Goal: Transaction & Acquisition: Download file/media

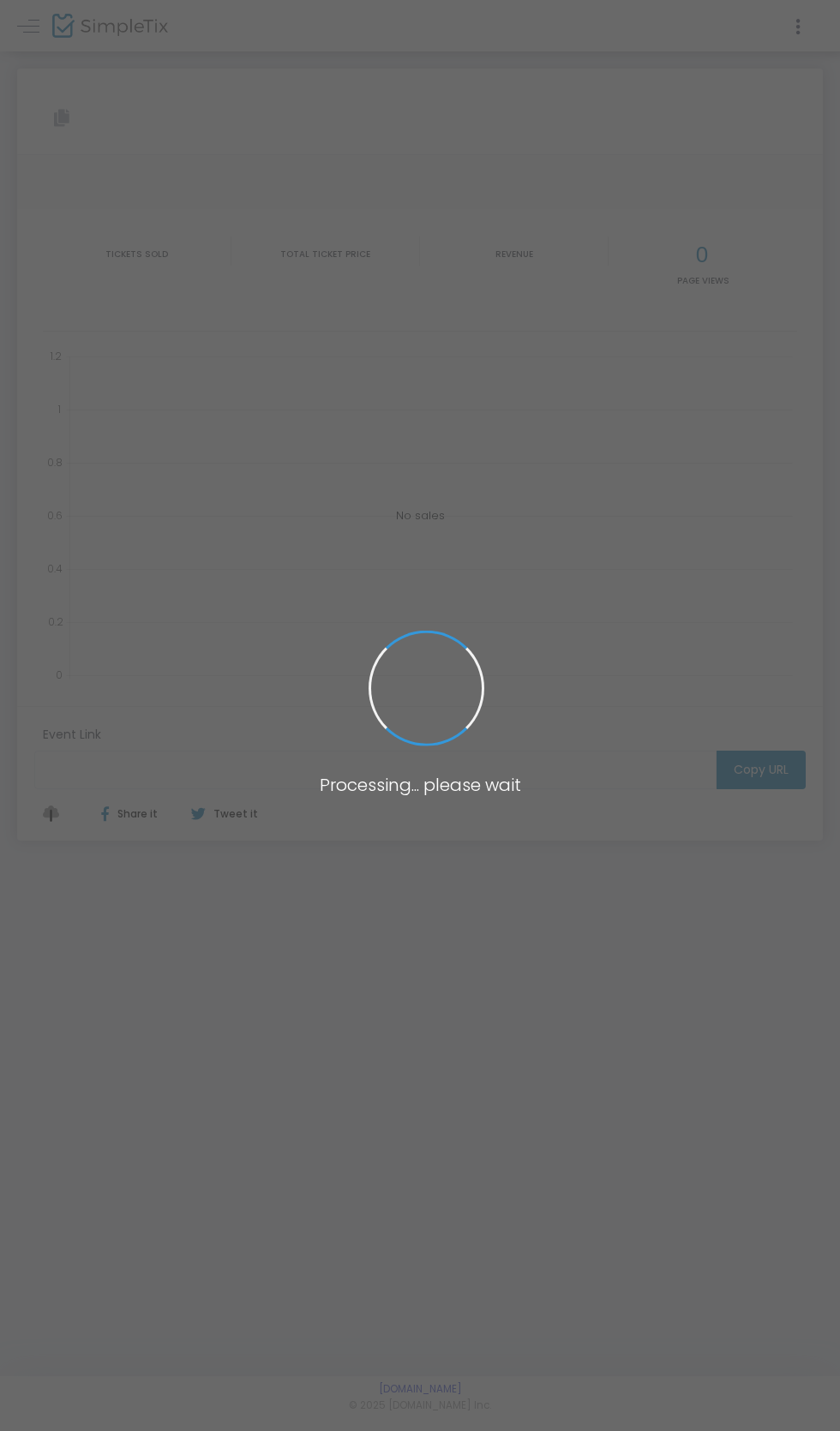
type input "[URL][DOMAIN_NAME]"
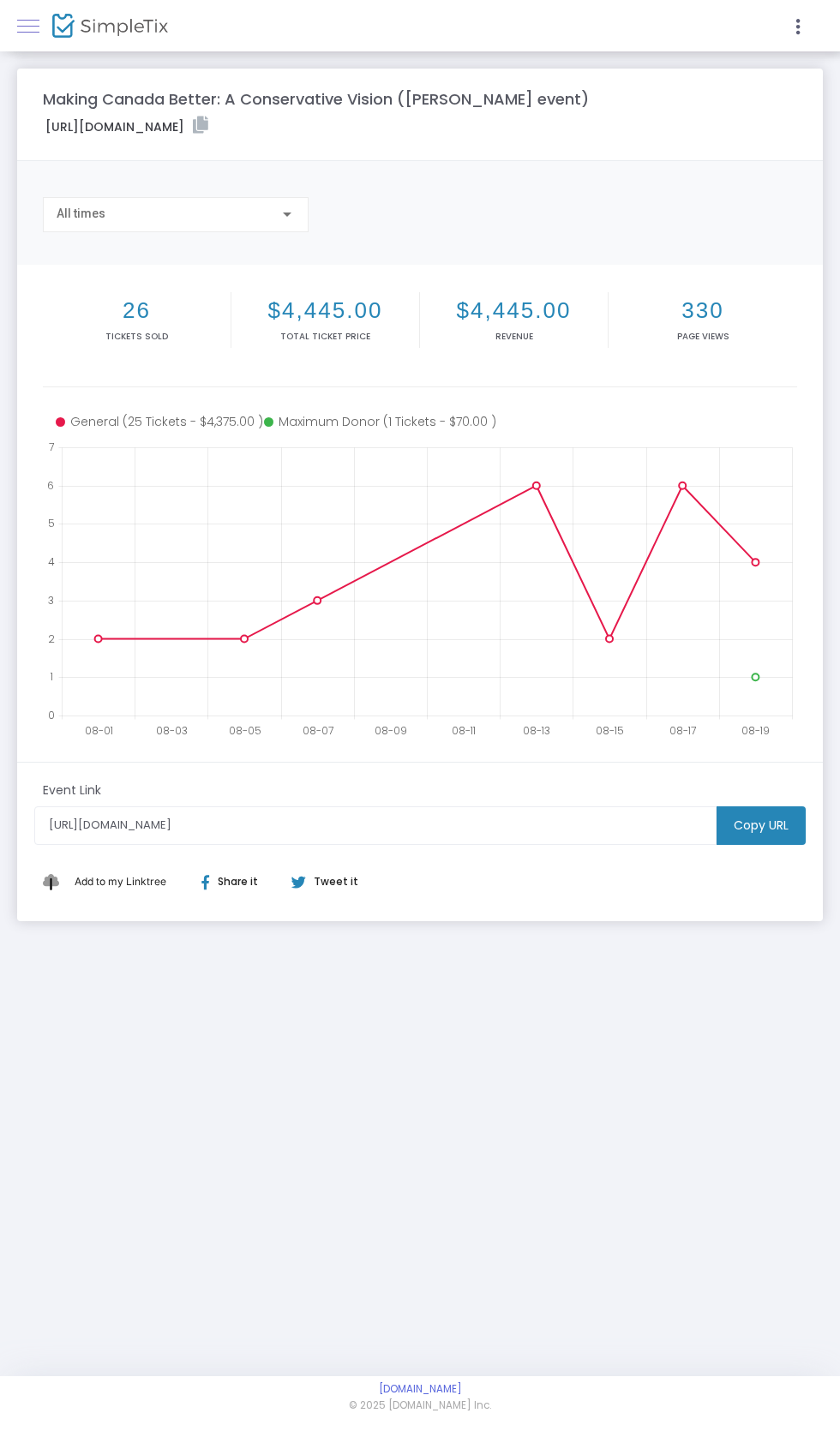
click at [24, 25] on span at bounding box center [28, 25] width 22 height 1
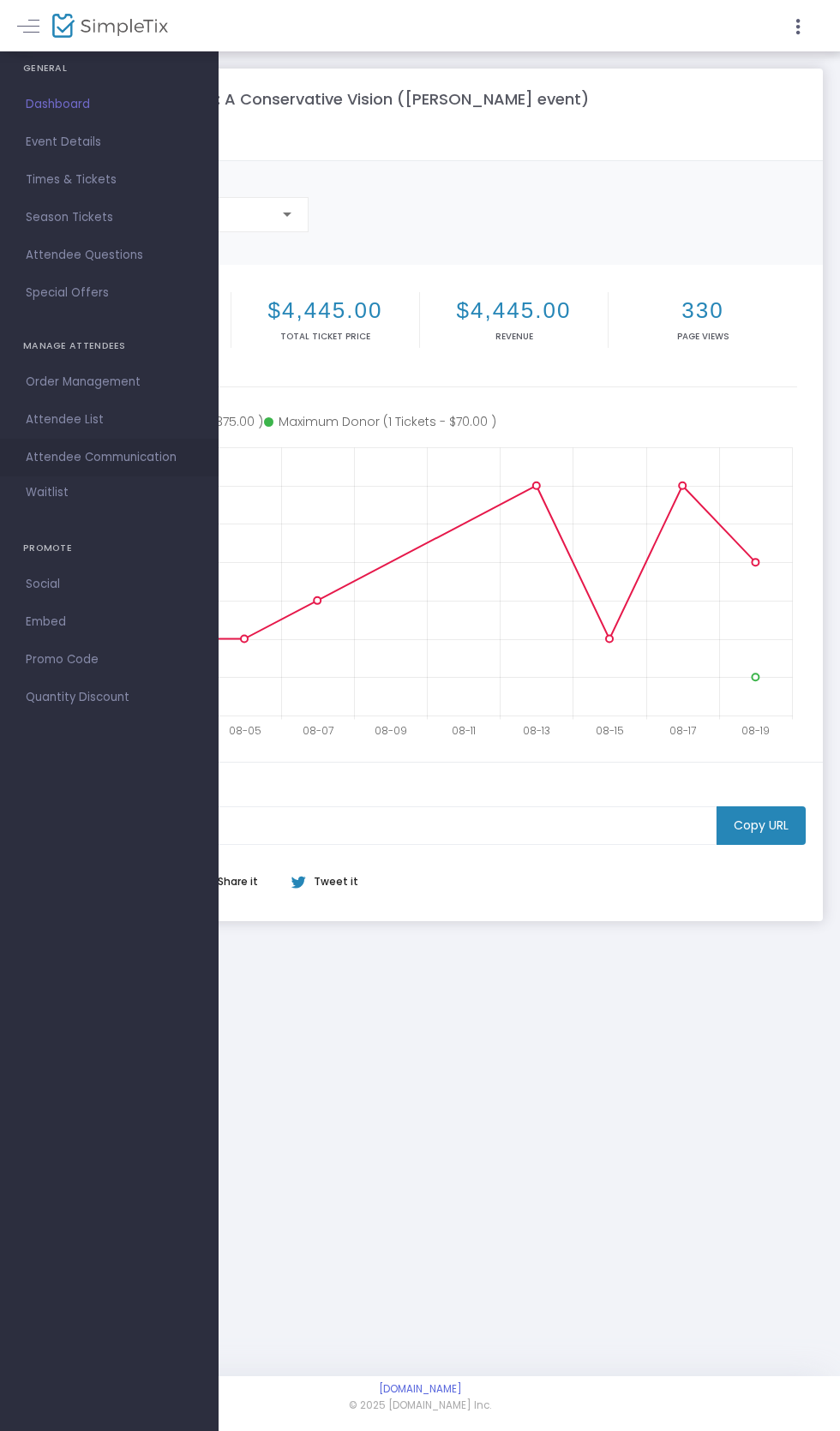
click at [50, 458] on span "Attendee Communication" at bounding box center [109, 458] width 167 height 22
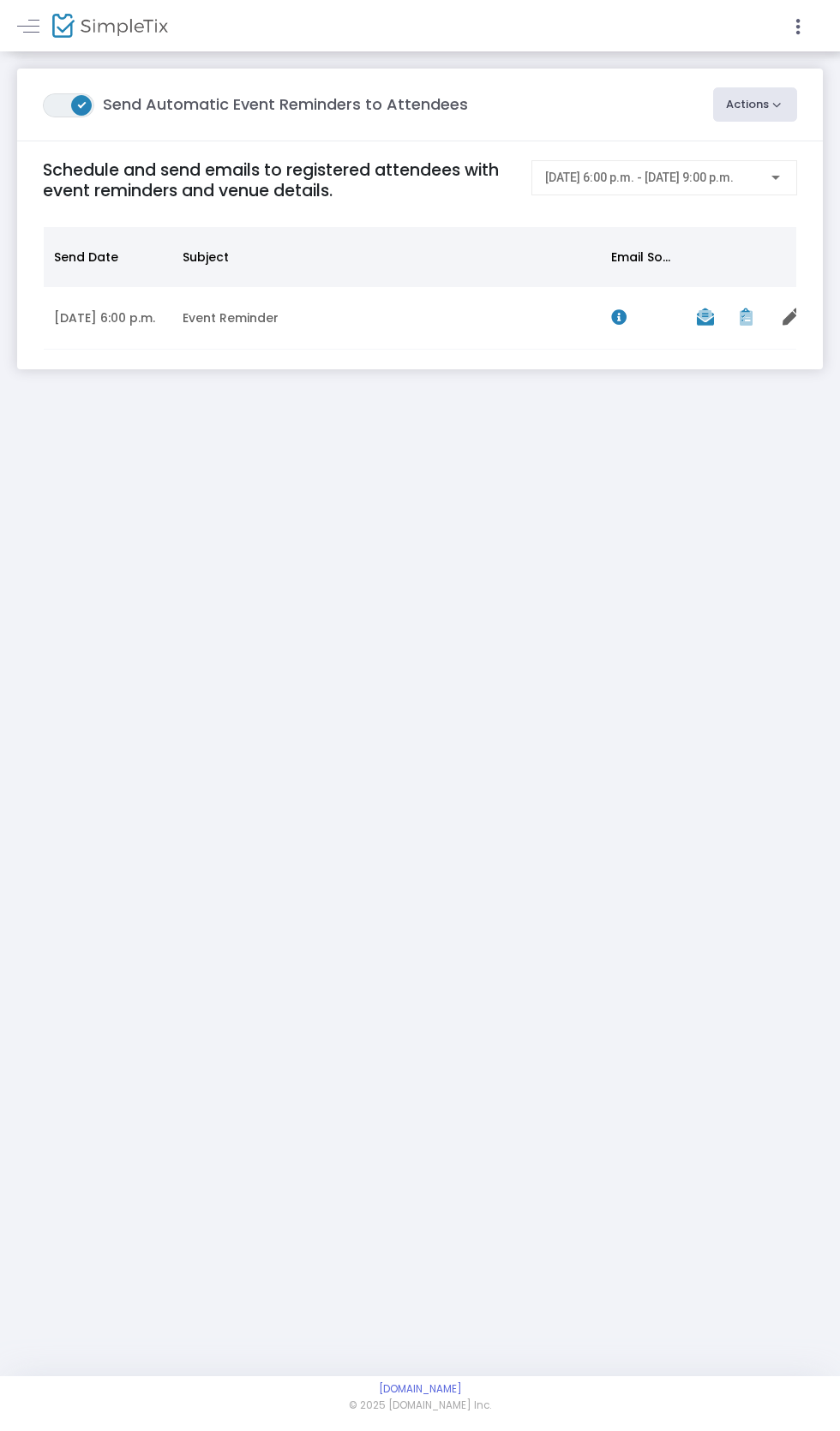
scroll to position [0, 61]
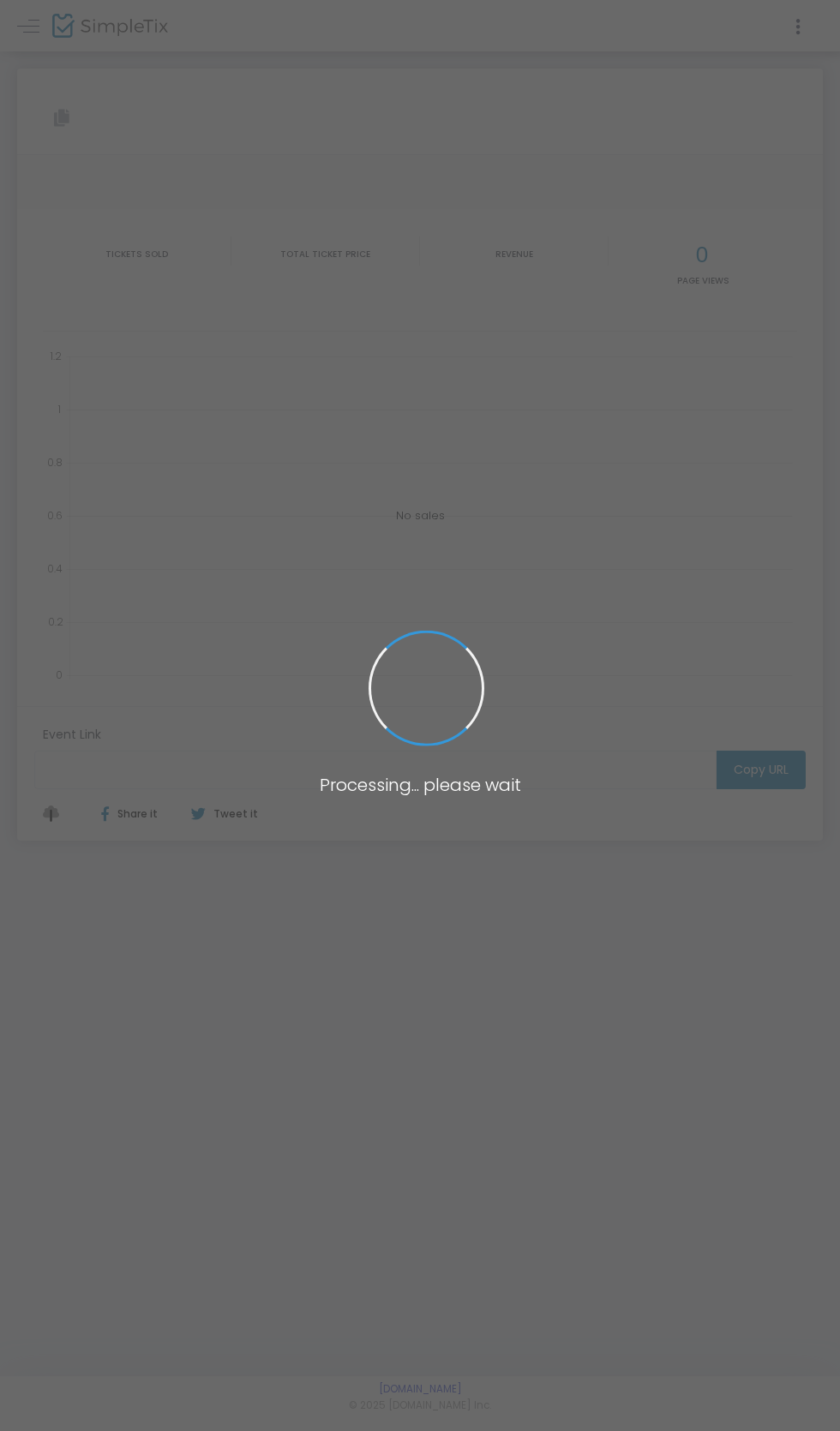
type input "[URL][DOMAIN_NAME]"
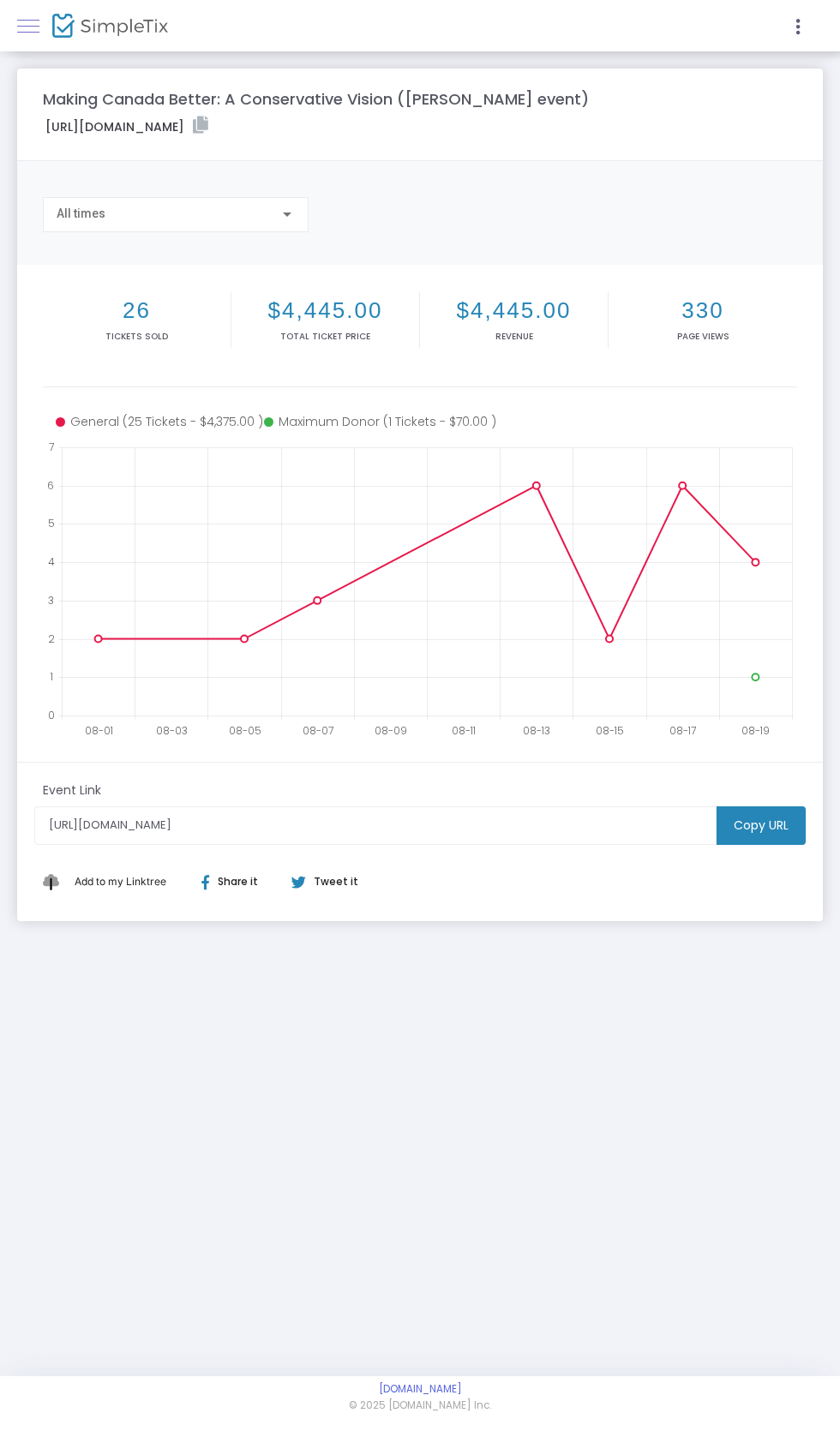
click at [35, 26] on link at bounding box center [28, 26] width 22 height 22
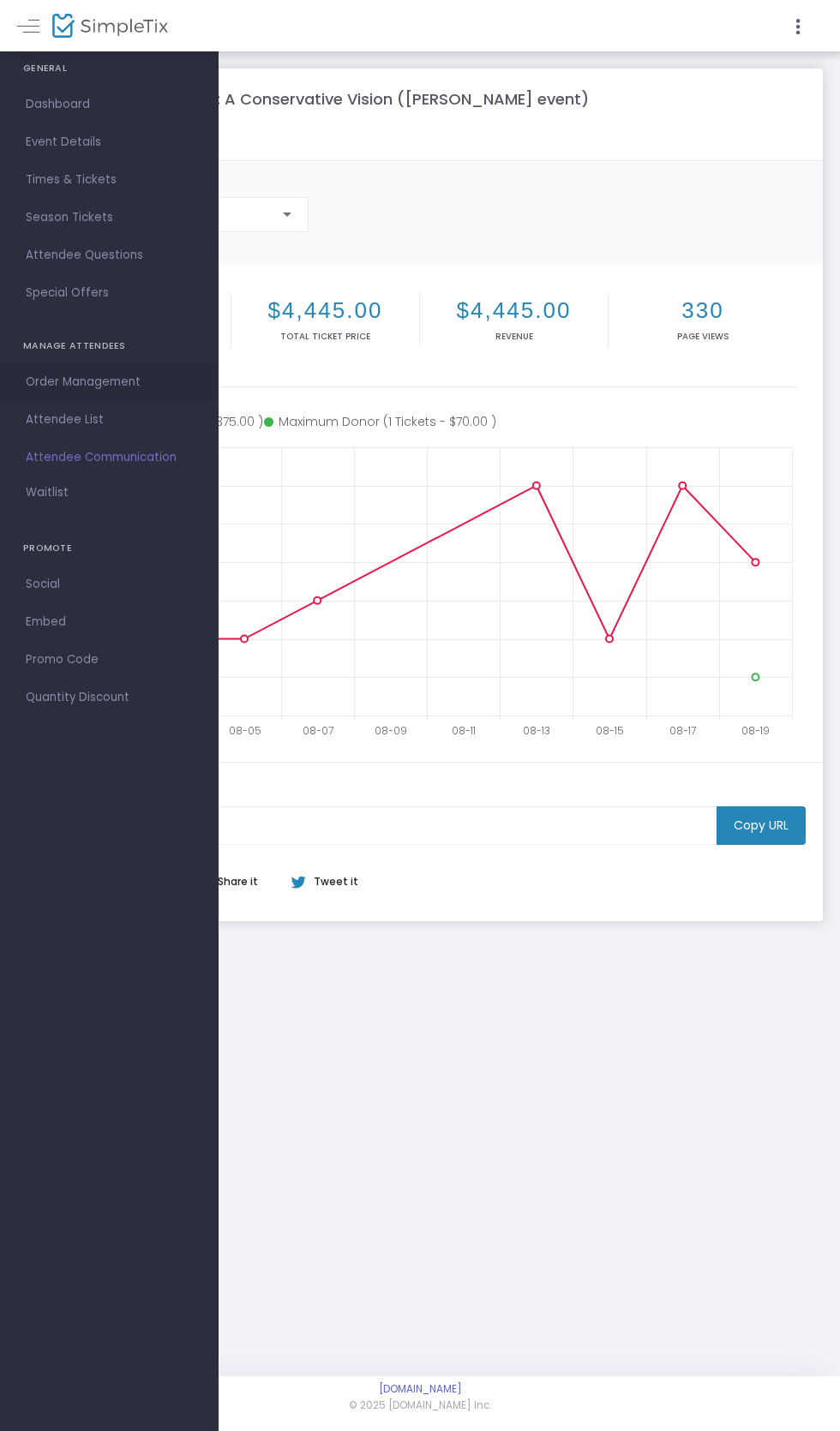
click at [33, 399] on link "Order Management" at bounding box center [109, 382] width 218 height 37
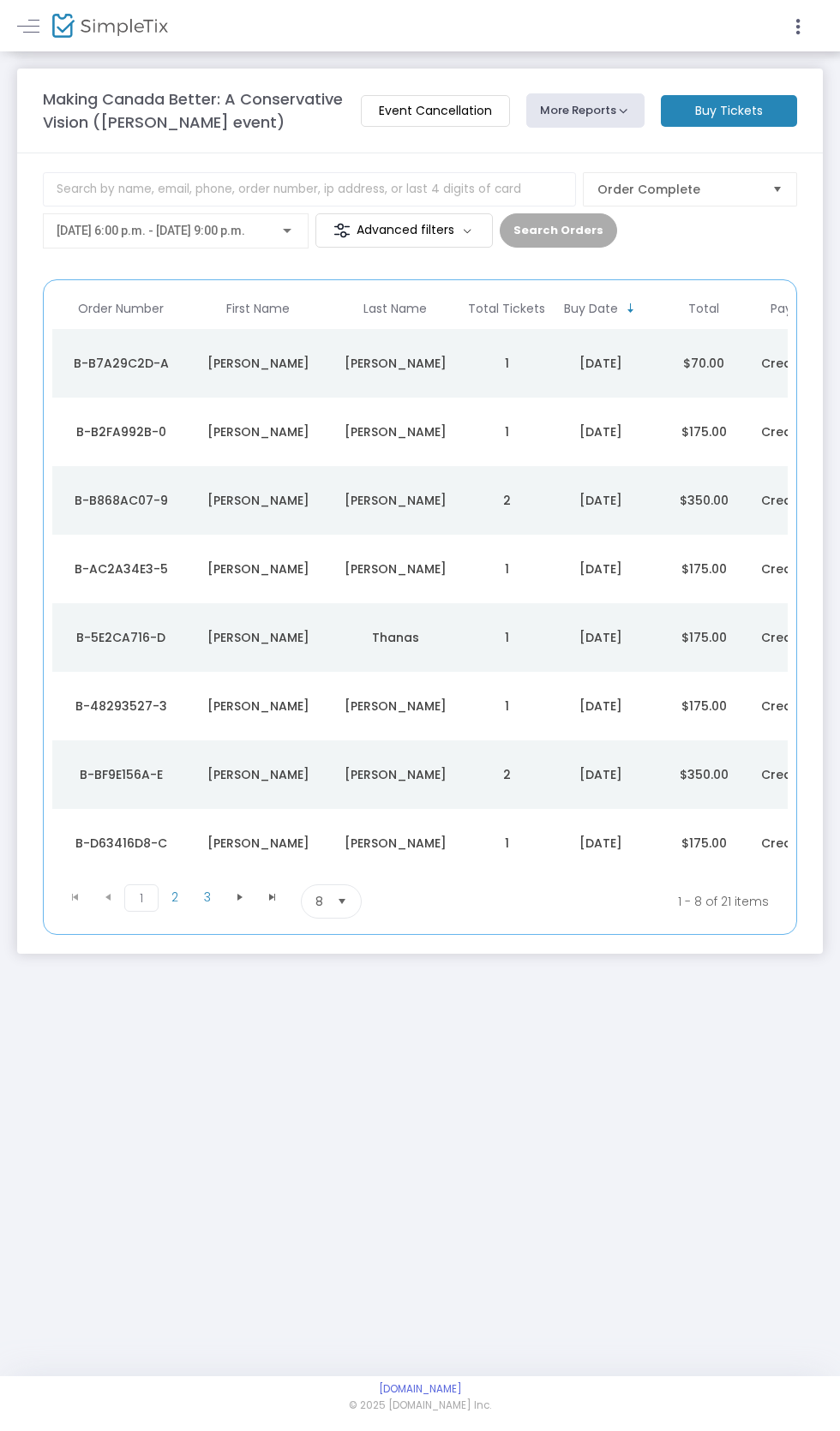
click at [575, 110] on button "More Reports" at bounding box center [585, 111] width 118 height 35
click at [553, 193] on li "Export Order List" at bounding box center [617, 185] width 180 height 34
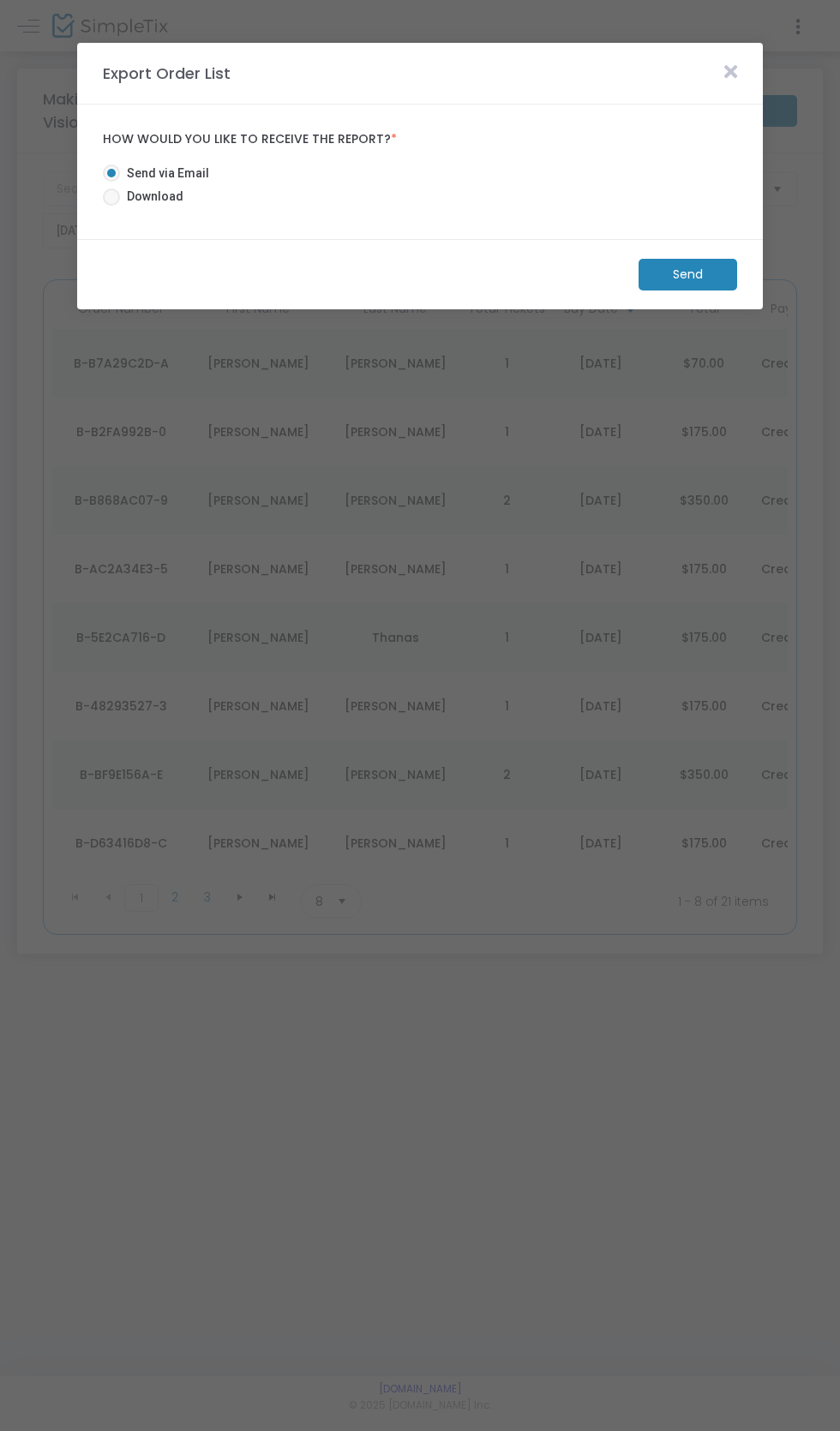
click at [111, 198] on span at bounding box center [111, 197] width 17 height 17
click at [111, 206] on input "Download" at bounding box center [111, 206] width 1 height 1
radio input "true"
click at [657, 267] on m-button "Download" at bounding box center [673, 274] width 127 height 32
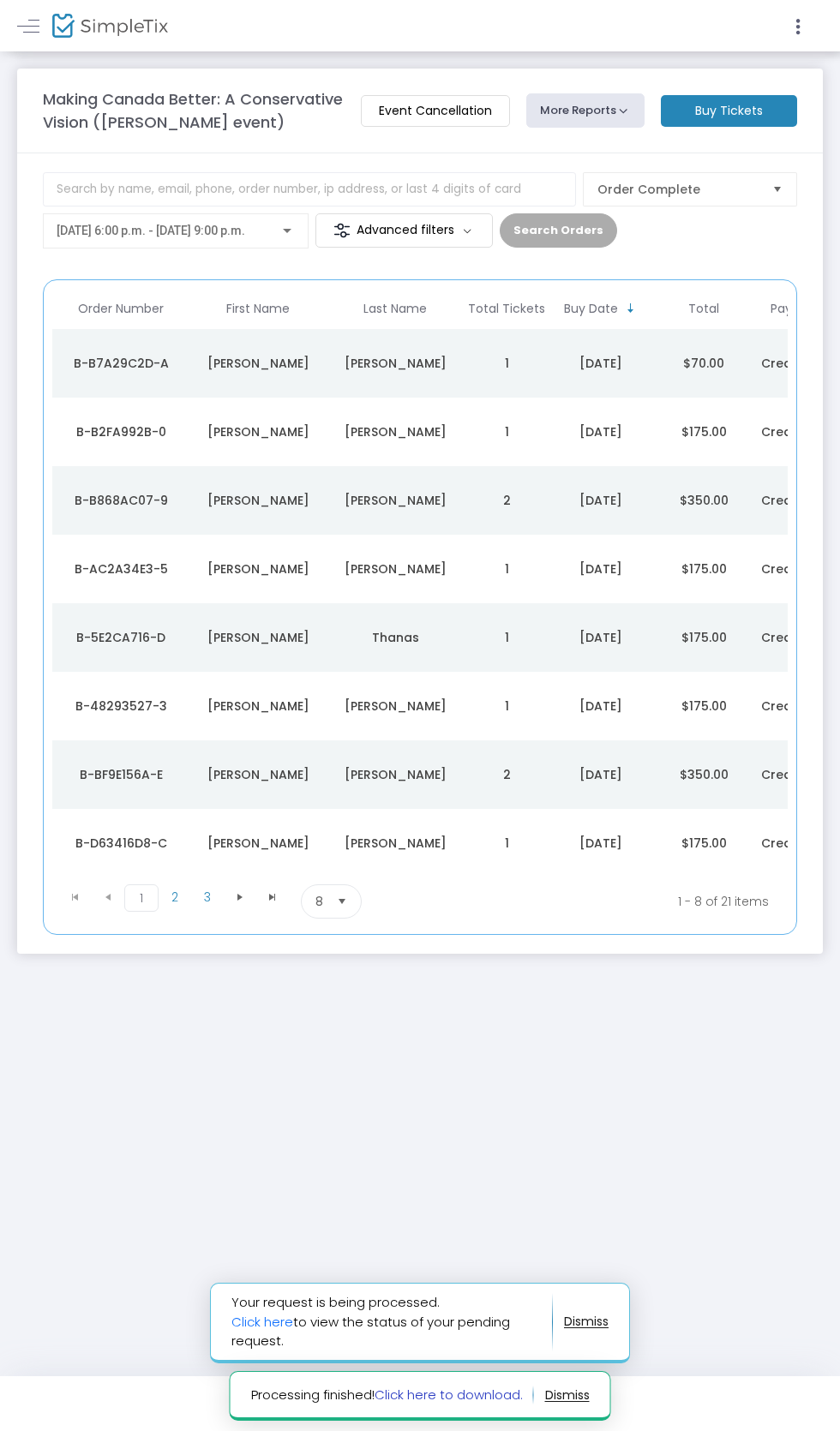
click at [475, 1399] on link "Click here to download." at bounding box center [449, 1394] width 148 height 18
